Goal: Navigation & Orientation: Find specific page/section

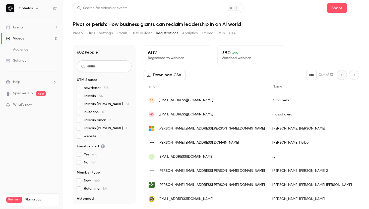
scroll to position [0, 3]
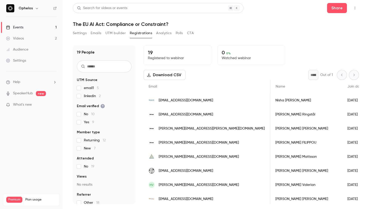
scroll to position [0, 565]
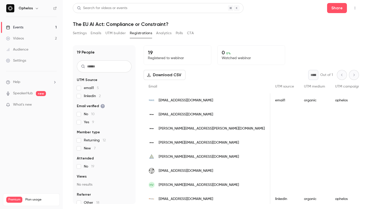
click at [38, 26] on link "Events 1" at bounding box center [31, 27] width 63 height 11
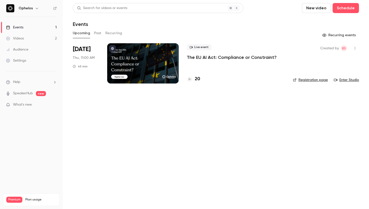
click at [201, 63] on div "Live event The EU AI Act: Compliance or Constraint? 20" at bounding box center [236, 63] width 98 height 40
click at [199, 61] on div "Live event The EU AI Act: Compliance or Constraint? 20" at bounding box center [236, 63] width 98 height 40
click at [195, 57] on p "The EU AI Act: Compliance or Constraint?" at bounding box center [232, 57] width 90 height 6
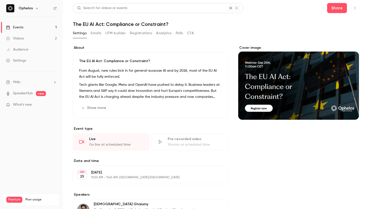
click at [140, 29] on button "Registrations" at bounding box center [141, 33] width 22 height 8
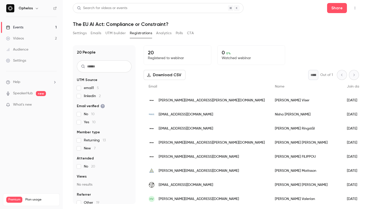
click at [21, 39] on div "Videos" at bounding box center [15, 38] width 18 height 5
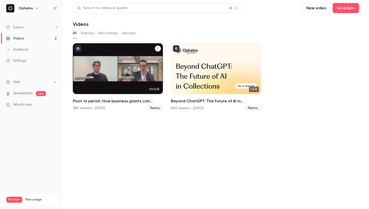
click at [109, 58] on div "Pivot or perish: How business giants can reclaim leadership in an AI world" at bounding box center [118, 68] width 90 height 51
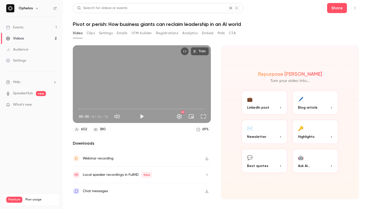
click at [163, 32] on button "Registrations" at bounding box center [167, 33] width 22 height 8
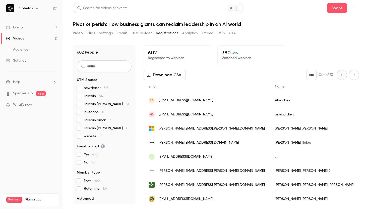
click at [78, 31] on button "Video" at bounding box center [78, 33] width 10 height 8
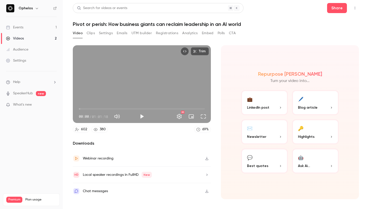
click at [92, 32] on button "Clips" at bounding box center [91, 33] width 8 height 8
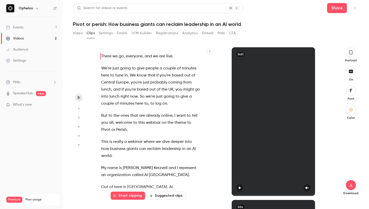
click at [102, 32] on button "Settings" at bounding box center [106, 33] width 14 height 8
